Goal: Task Accomplishment & Management: Manage account settings

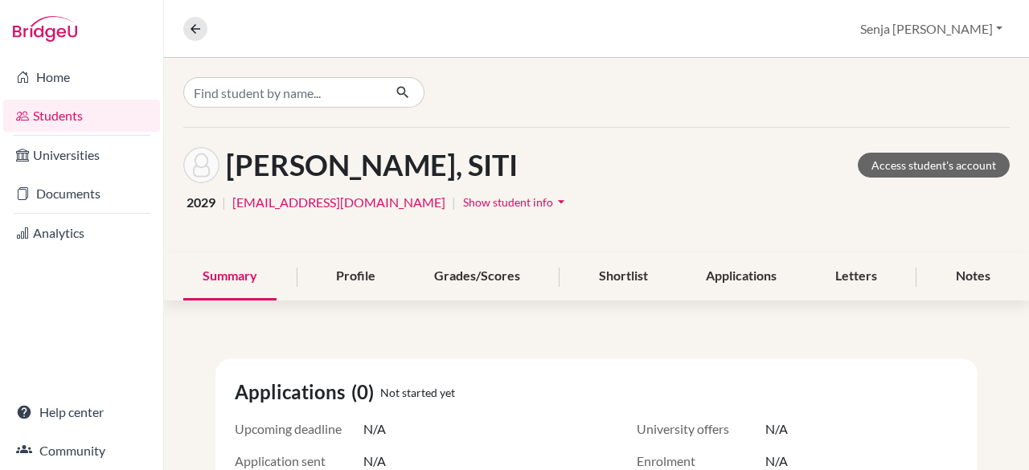
click at [60, 113] on link "Students" at bounding box center [81, 116] width 157 height 32
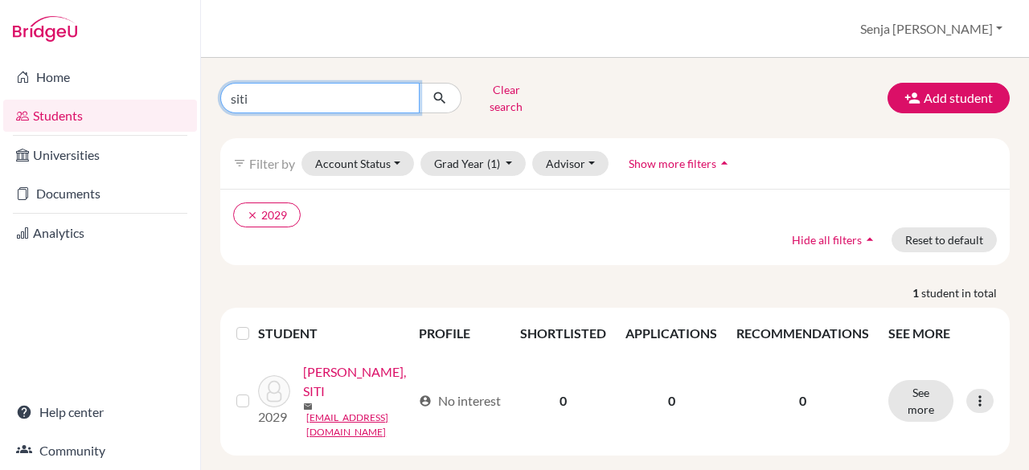
click at [274, 92] on input "siti" at bounding box center [319, 98] width 199 height 31
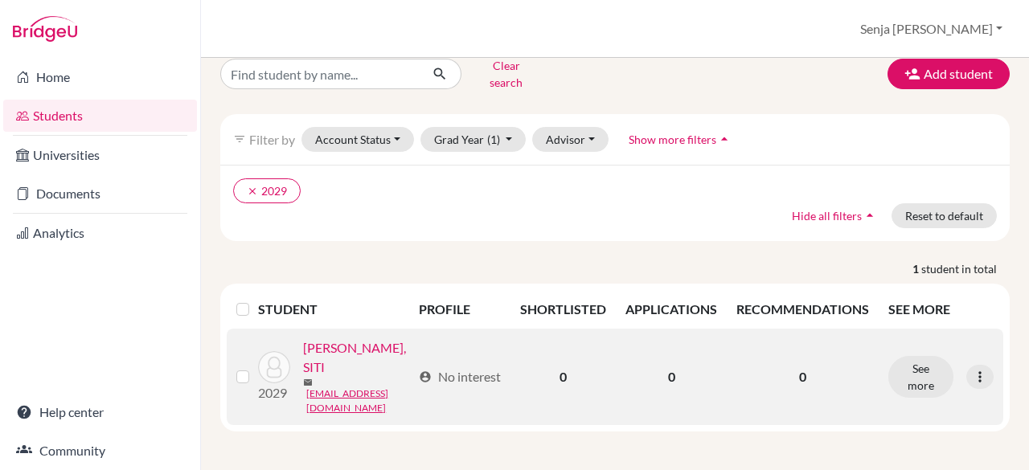
click at [312, 371] on link "YUNITIARA IRA SAPUTRA, SITI" at bounding box center [357, 357] width 109 height 39
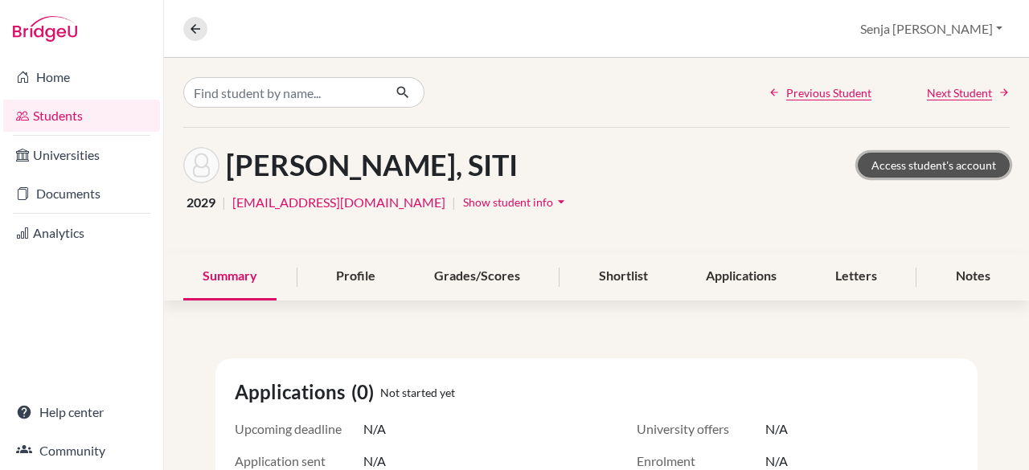
click at [899, 159] on link "Access student's account" at bounding box center [934, 165] width 152 height 25
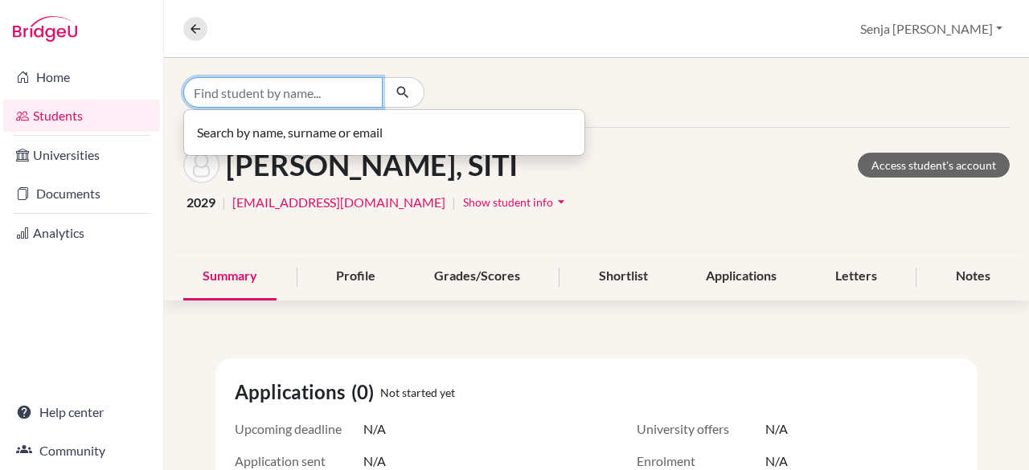
click at [206, 92] on input "Find student by name..." at bounding box center [282, 92] width 199 height 31
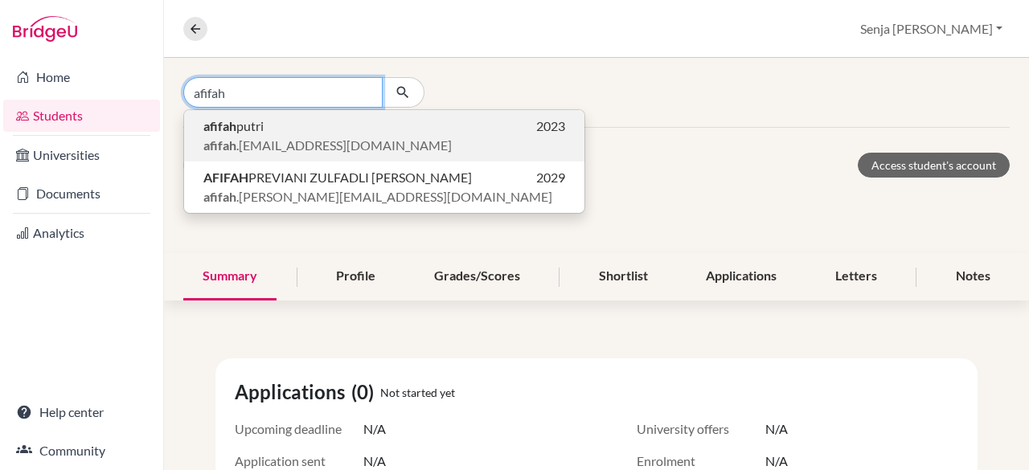
type input "afifah"
click at [308, 148] on span "afifah .putri@sampoernaacademy.net" at bounding box center [327, 145] width 248 height 19
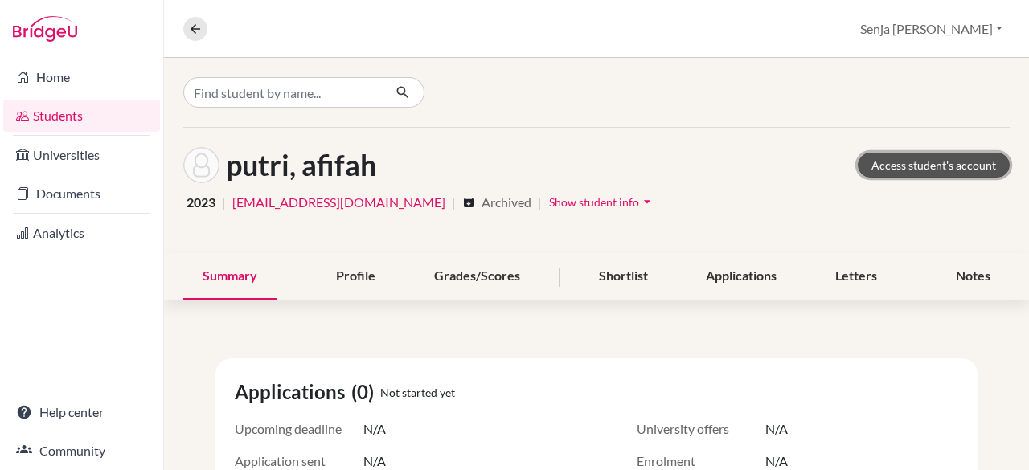
click at [907, 163] on link "Access student's account" at bounding box center [934, 165] width 152 height 25
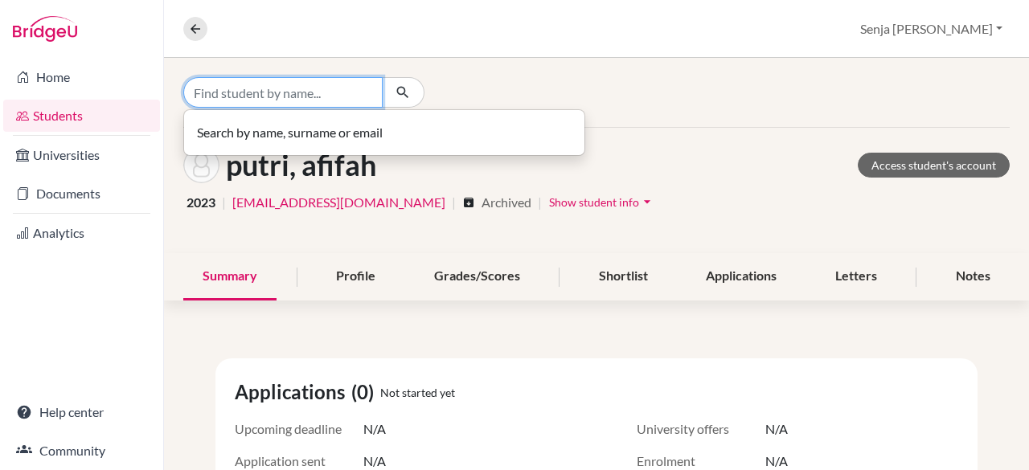
click at [244, 97] on input "Find student by name..." at bounding box center [282, 92] width 199 height 31
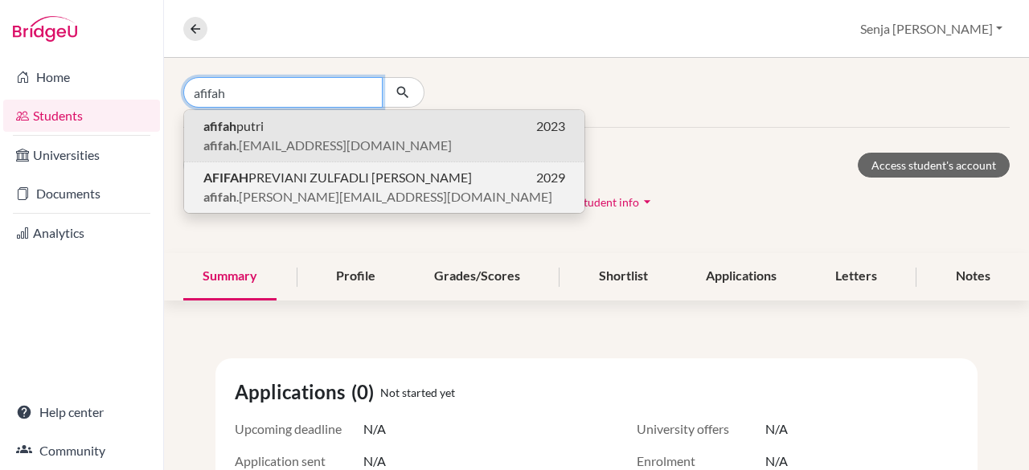
type input "afifah"
click at [261, 178] on span "AFIFAH PREVIANI ZULFADLI ANDI SAMAD" at bounding box center [337, 177] width 268 height 19
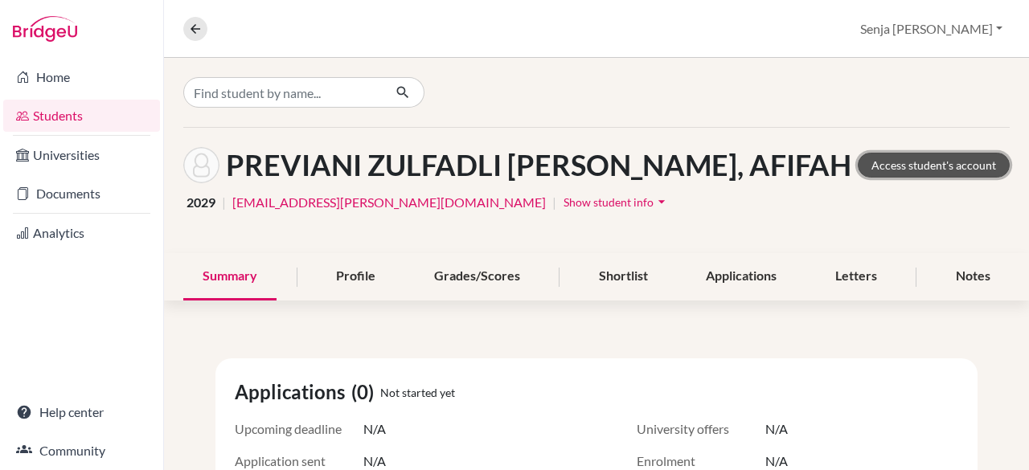
click at [896, 160] on link "Access student's account" at bounding box center [934, 165] width 152 height 25
